Goal: Check status: Check status

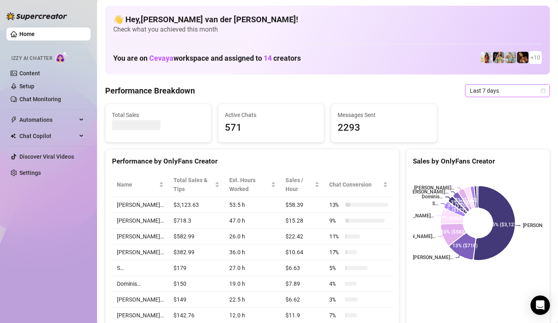
click at [543, 90] on icon "calendar" at bounding box center [542, 90] width 5 height 5
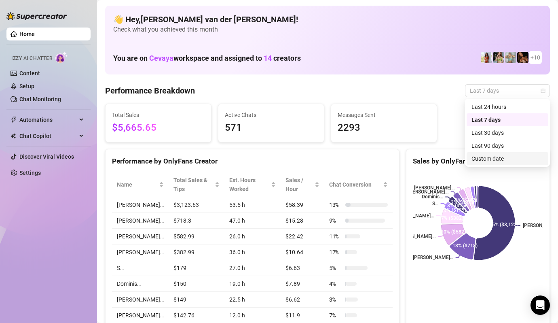
click at [500, 159] on div "Custom date" at bounding box center [507, 158] width 72 height 9
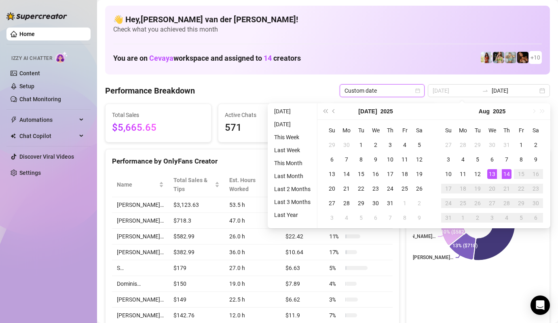
type input "[DATE]"
click at [490, 171] on div "13" at bounding box center [492, 174] width 10 height 10
type input "[DATE]"
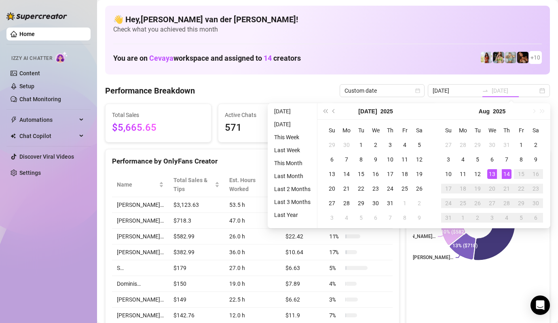
type input "[DATE]"
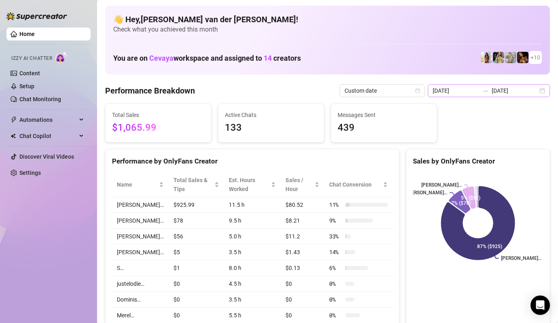
click at [542, 89] on div "[DATE] [DATE]" at bounding box center [489, 90] width 122 height 13
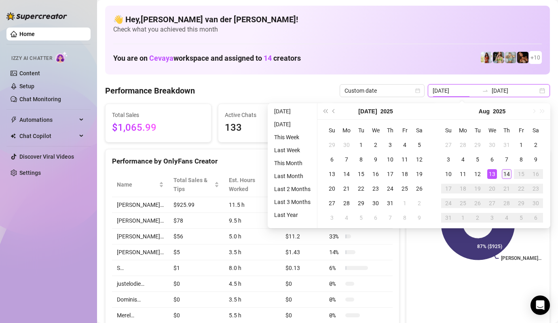
type input "[DATE]"
click at [507, 173] on div "14" at bounding box center [507, 174] width 10 height 10
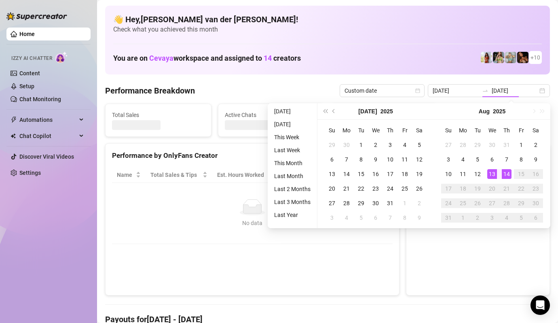
type input "[DATE]"
